Goal: Complete application form

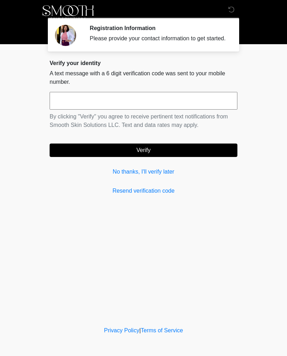
click at [64, 108] on input "text" at bounding box center [144, 101] width 188 height 18
type input "******"
click at [176, 156] on button "Verify" at bounding box center [144, 150] width 188 height 13
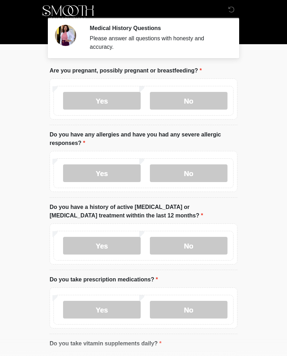
click at [198, 105] on label "No" at bounding box center [189, 101] width 78 height 18
click at [195, 171] on label "No" at bounding box center [189, 174] width 78 height 18
click at [201, 249] on label "No" at bounding box center [189, 246] width 78 height 18
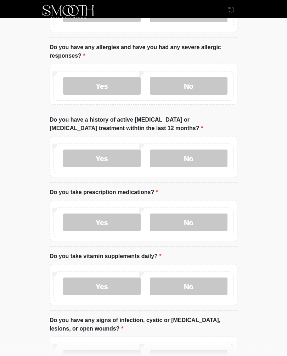
scroll to position [87, 0]
click at [114, 216] on label "Yes" at bounding box center [102, 223] width 78 height 18
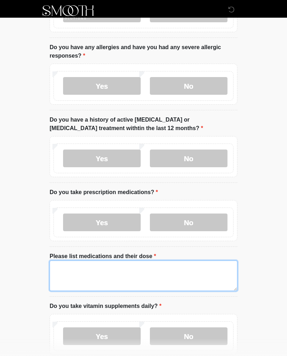
click at [128, 282] on textarea "Please list medications and their dose" at bounding box center [144, 276] width 188 height 30
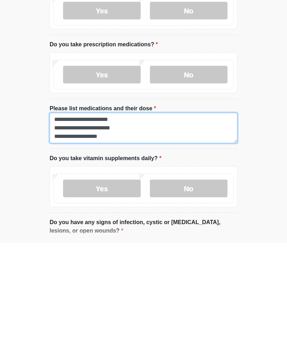
type textarea "**********"
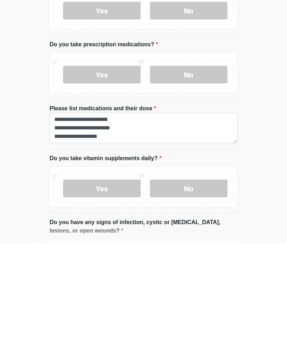
click at [262, 187] on html "‎ ‎ ‎ ‎ Medical History Questions Please answer all questions with honesty and …" at bounding box center [143, 56] width 287 height 356
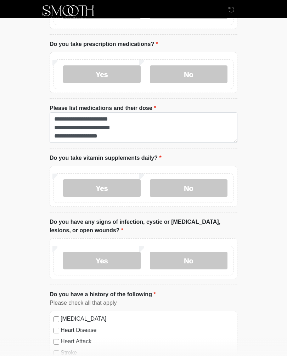
click at [121, 193] on label "Yes" at bounding box center [102, 188] width 78 height 18
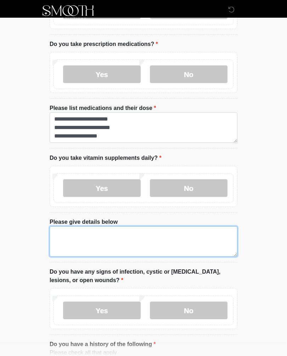
click at [127, 248] on textarea "Please give details below" at bounding box center [144, 241] width 188 height 30
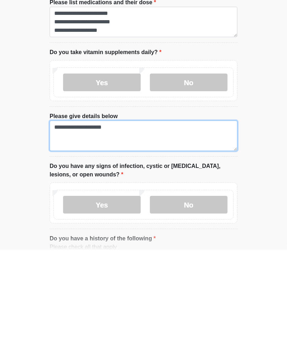
type textarea "**********"
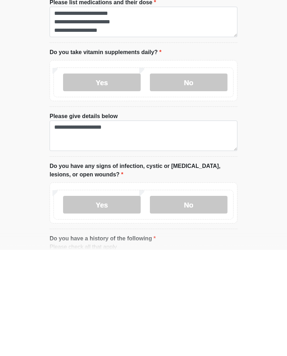
click at [206, 302] on label "No" at bounding box center [189, 311] width 78 height 18
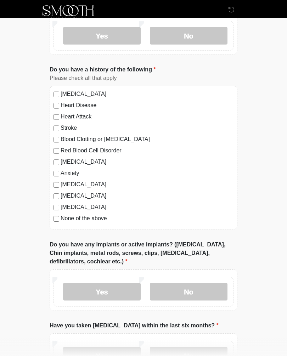
scroll to position [516, 0]
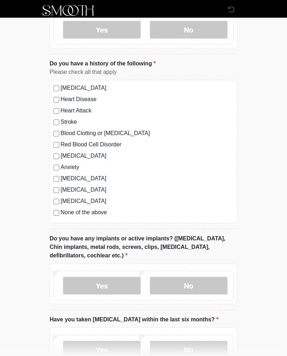
click at [191, 289] on label "No" at bounding box center [189, 286] width 78 height 18
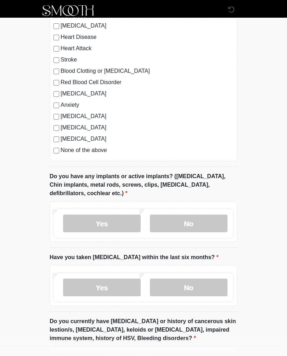
click at [188, 293] on label "No" at bounding box center [189, 288] width 78 height 18
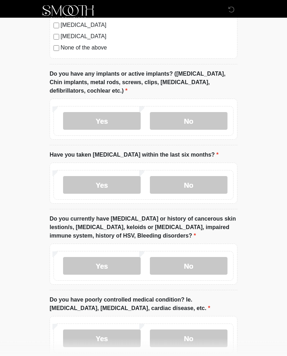
click at [196, 271] on label "No" at bounding box center [189, 267] width 78 height 18
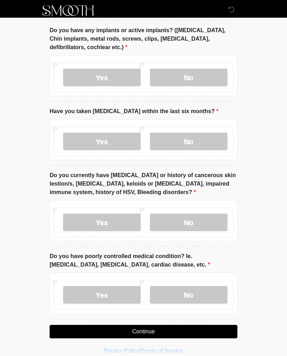
scroll to position [725, 0]
click at [204, 296] on label "No" at bounding box center [189, 295] width 78 height 18
click at [171, 328] on button "Continue" at bounding box center [144, 331] width 188 height 13
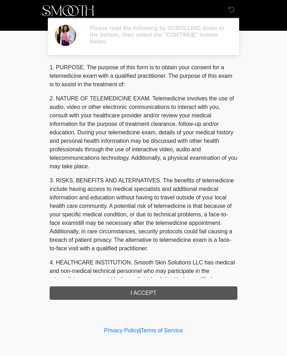
scroll to position [0, 0]
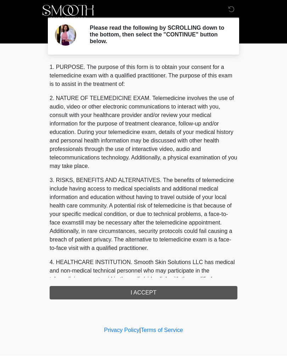
click at [149, 296] on div "1. PURPOSE. The purpose of this form is to obtain your consent for a telemedici…" at bounding box center [144, 181] width 188 height 237
click at [141, 291] on div "1. PURPOSE. The purpose of this form is to obtain your consent for a telemedici…" at bounding box center [144, 181] width 188 height 237
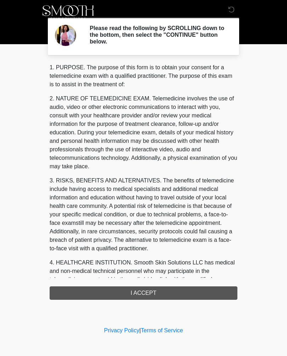
click at [137, 296] on div "1. PURPOSE. The purpose of this form is to obtain your consent for a telemedici…" at bounding box center [144, 181] width 188 height 237
click at [144, 292] on div "1. PURPOSE. The purpose of this form is to obtain your consent for a telemedici…" at bounding box center [144, 181] width 188 height 237
click at [144, 291] on div "1. PURPOSE. The purpose of this form is to obtain your consent for a telemedici…" at bounding box center [144, 181] width 188 height 237
click at [135, 291] on div "1. PURPOSE. The purpose of this form is to obtain your consent for a telemedici…" at bounding box center [144, 181] width 188 height 237
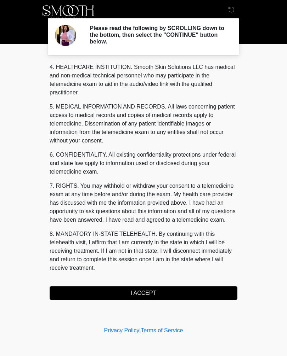
scroll to position [213, 0]
click at [159, 291] on button "I ACCEPT" at bounding box center [144, 293] width 188 height 13
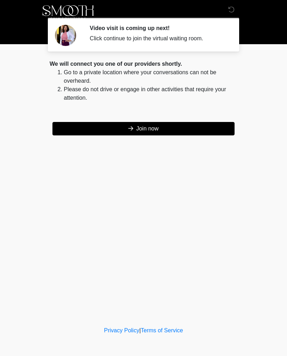
click at [130, 130] on icon at bounding box center [130, 129] width 5 height 6
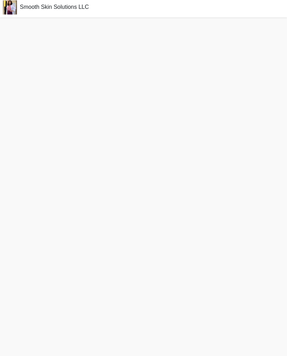
scroll to position [5, 0]
